Goal: Transaction & Acquisition: Purchase product/service

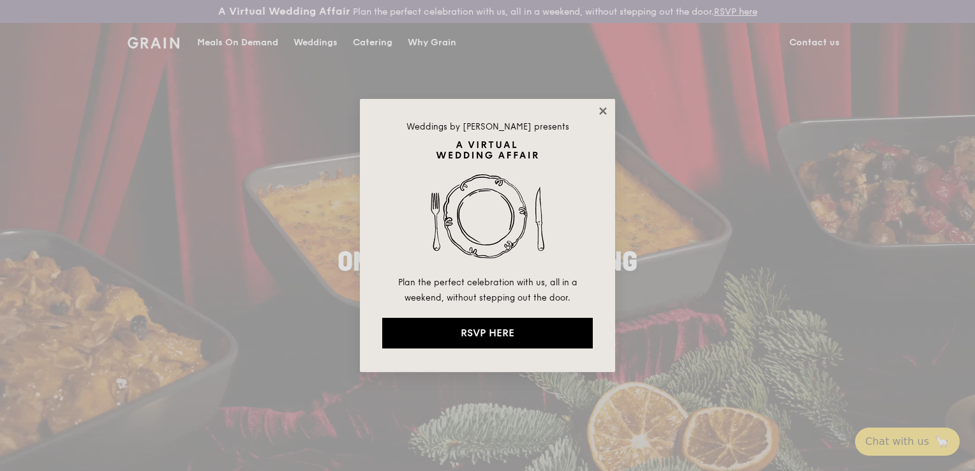
click at [601, 107] on icon at bounding box center [602, 110] width 11 height 11
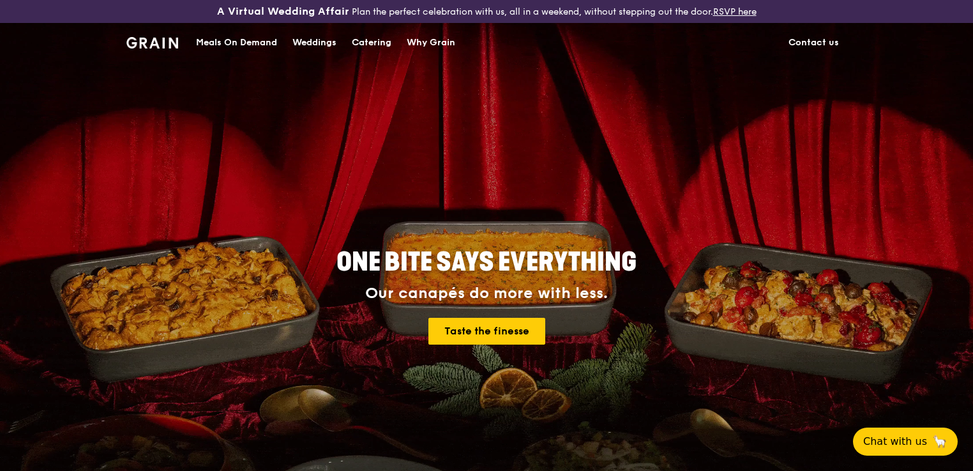
click at [218, 44] on div "Meals On Demand" at bounding box center [236, 43] width 81 height 38
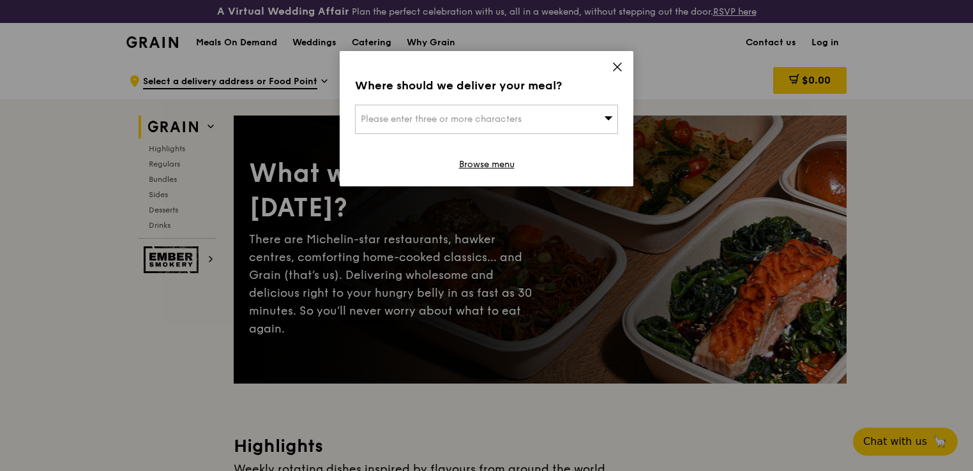
click at [617, 67] on icon at bounding box center [617, 67] width 8 height 8
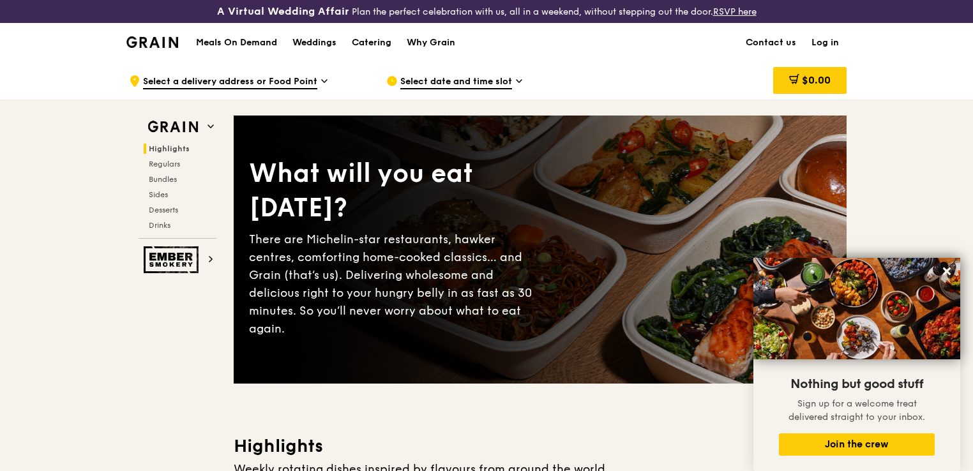
click at [166, 168] on div "Highlights Regulars Bundles Sides Desserts Drinks" at bounding box center [178, 187] width 78 height 87
click at [166, 164] on span "Regulars" at bounding box center [166, 164] width 34 height 9
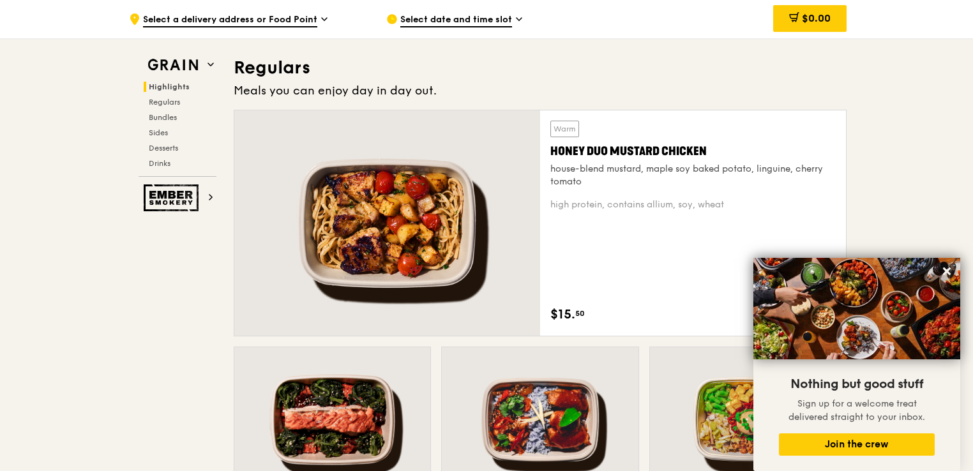
scroll to position [850, 0]
